Goal: Task Accomplishment & Management: Manage account settings

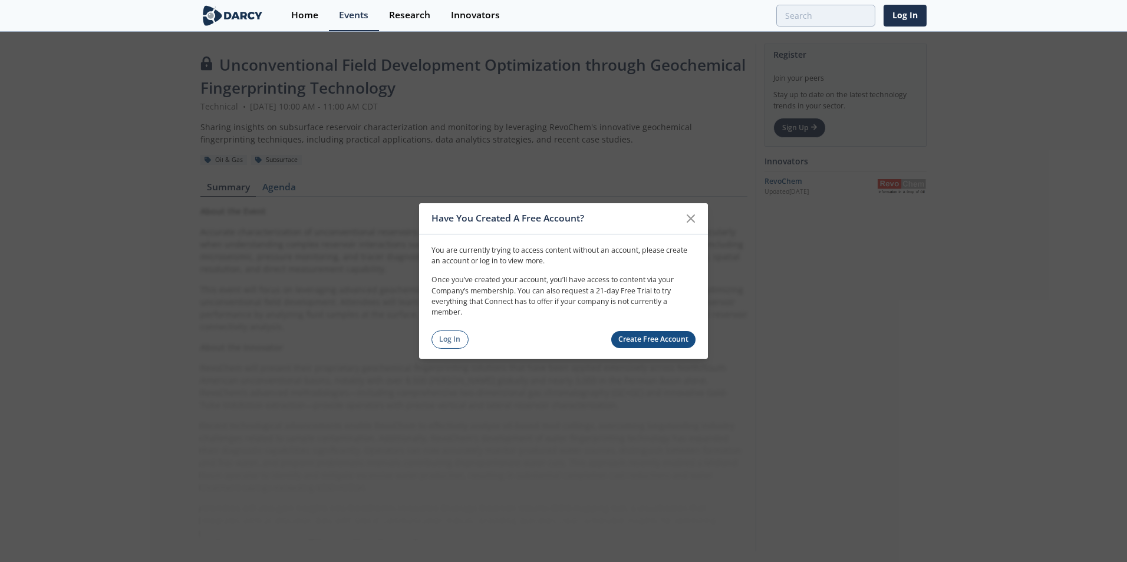
click at [762, 280] on div "Have You Created A Free Account? You are currently trying to access content wit…" at bounding box center [563, 281] width 1127 height 562
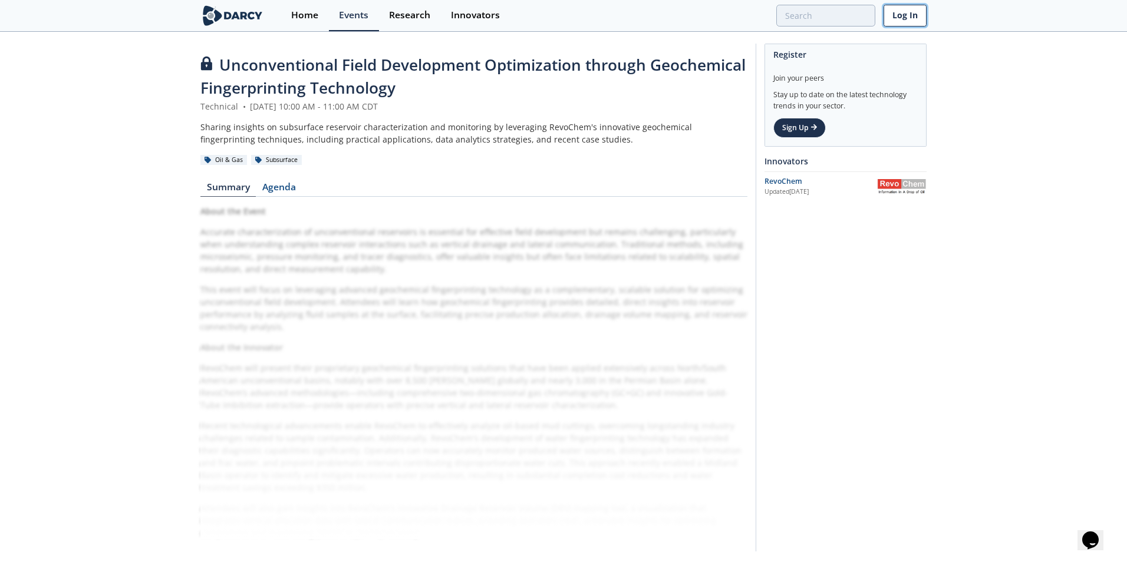
click at [902, 15] on link "Log In" at bounding box center [905, 16] width 43 height 22
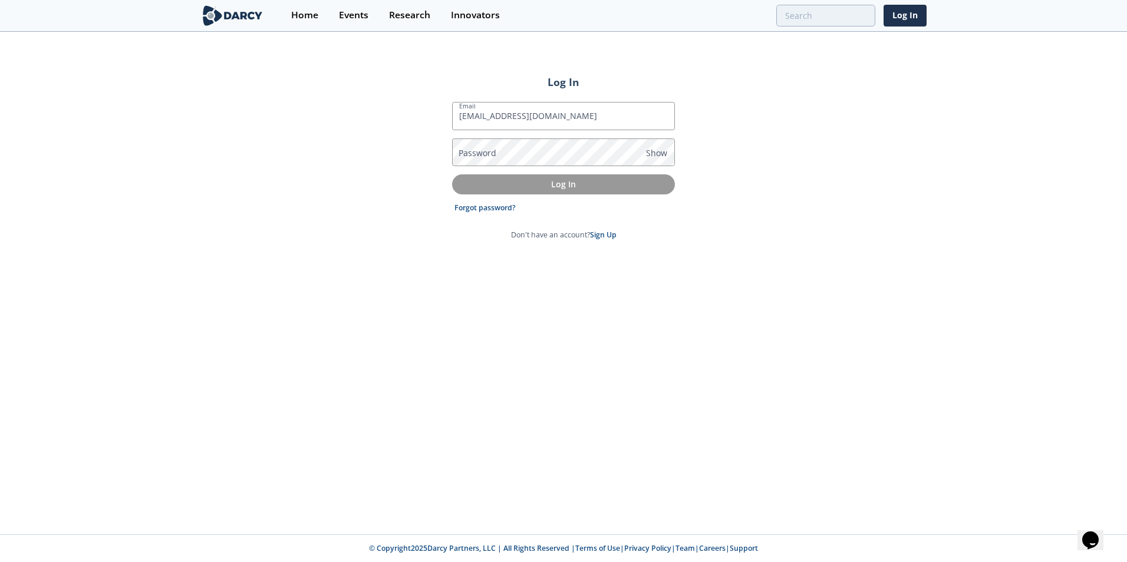
type input "[EMAIL_ADDRESS][DOMAIN_NAME]"
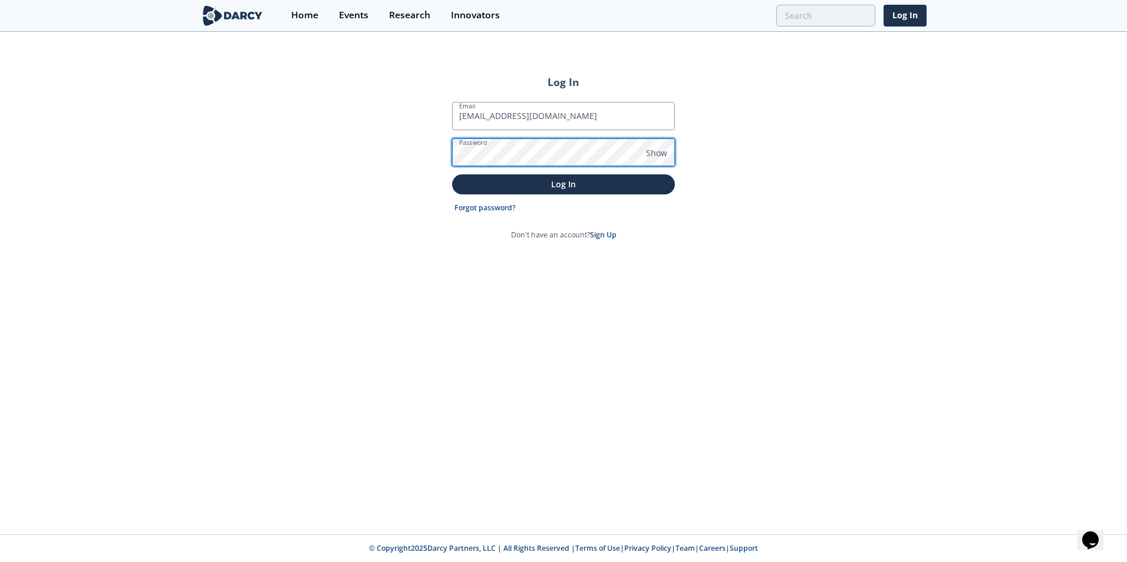
click at [452, 175] on button "Log In" at bounding box center [563, 184] width 223 height 19
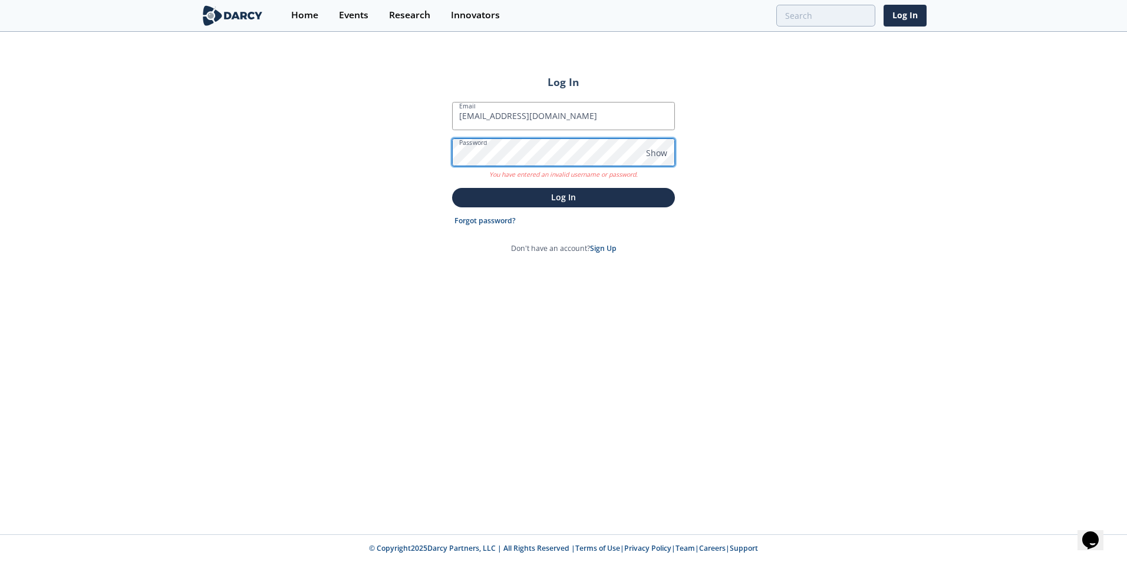
click at [452, 188] on button "Log In" at bounding box center [563, 197] width 223 height 19
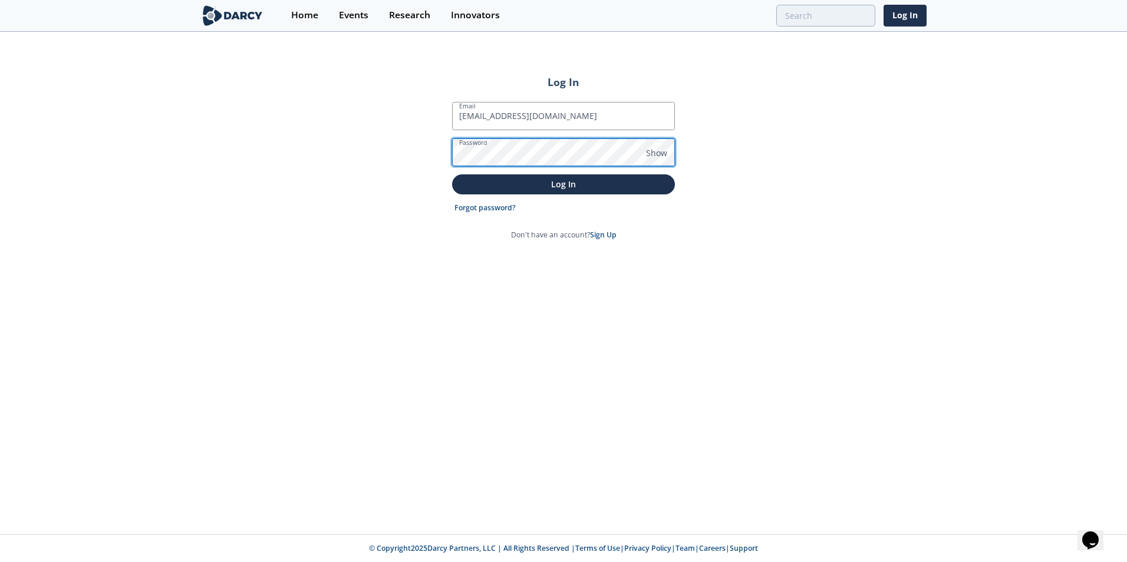
click at [452, 175] on button "Log In" at bounding box center [563, 184] width 223 height 19
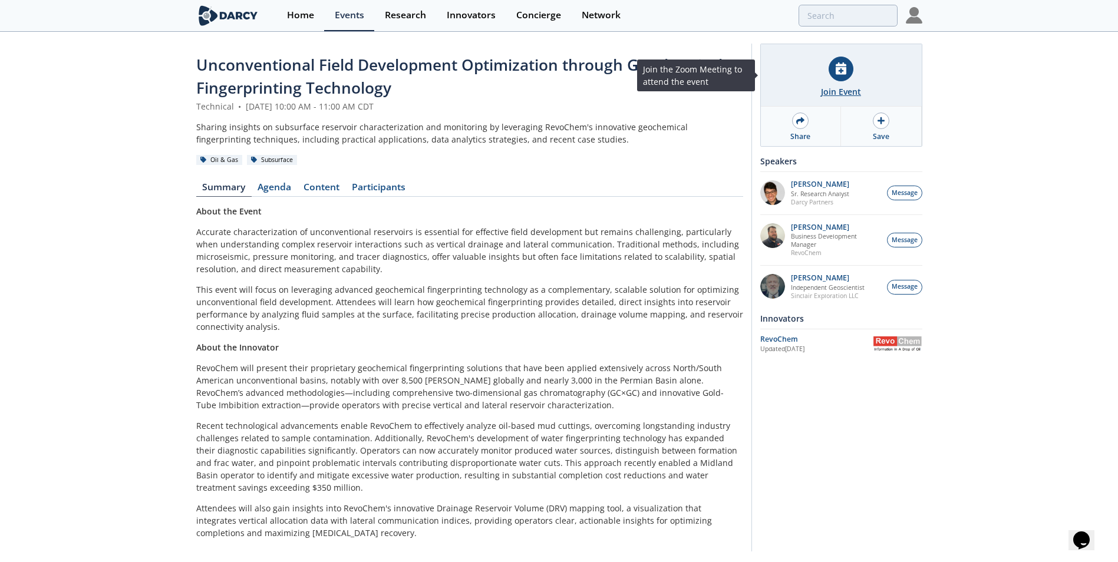
click at [843, 75] on div at bounding box center [841, 69] width 25 height 25
